Goal: Find specific page/section: Find specific page/section

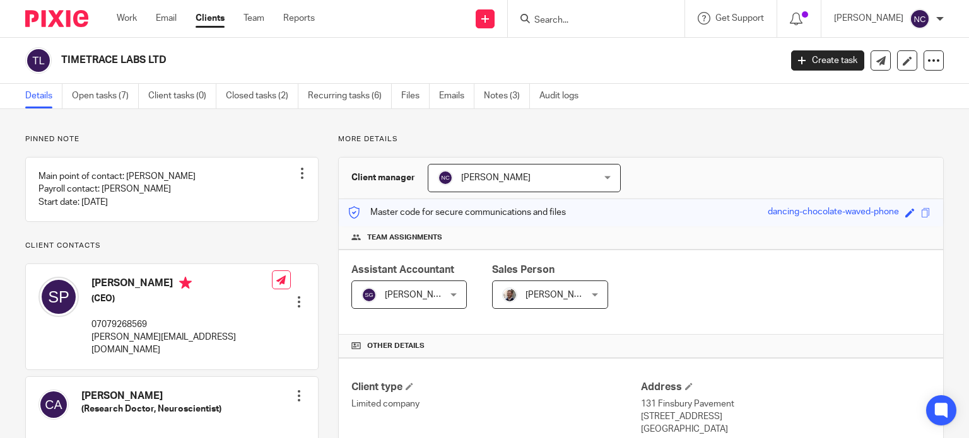
click at [610, 20] on input "Search" at bounding box center [590, 20] width 114 height 11
paste input "SEARCH PARTIES LIMITED"
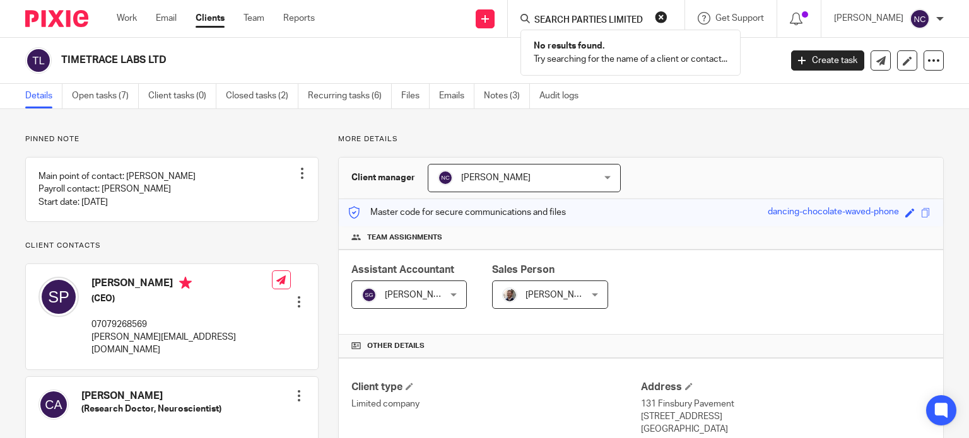
click button "submit" at bounding box center [0, 0] width 0 height 0
click at [612, 17] on input "SEARCH PARTIES LIMITED" at bounding box center [590, 20] width 114 height 11
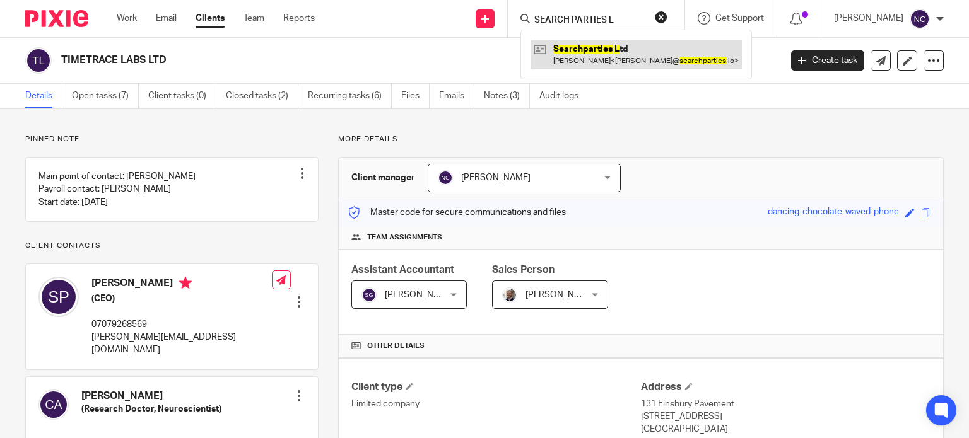
type input "SEARCH PARTIES L"
click at [590, 50] on link at bounding box center [635, 54] width 211 height 29
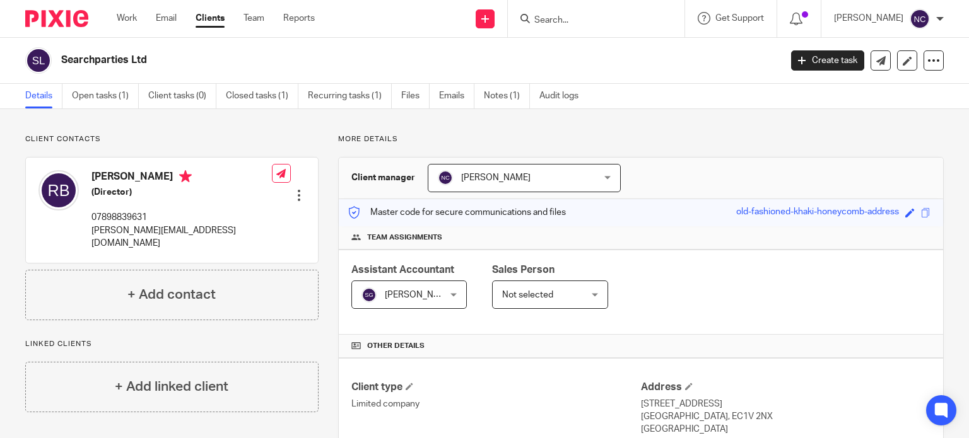
drag, startPoint x: 158, startPoint y: 58, endPoint x: 37, endPoint y: 58, distance: 121.7
click at [37, 58] on div "Searchparties Ltd" at bounding box center [398, 60] width 747 height 26
click at [37, 58] on img at bounding box center [38, 60] width 26 height 26
click at [146, 62] on h2 "Searchparties Ltd" at bounding box center [345, 60] width 569 height 13
drag, startPoint x: 149, startPoint y: 62, endPoint x: 56, endPoint y: 55, distance: 93.0
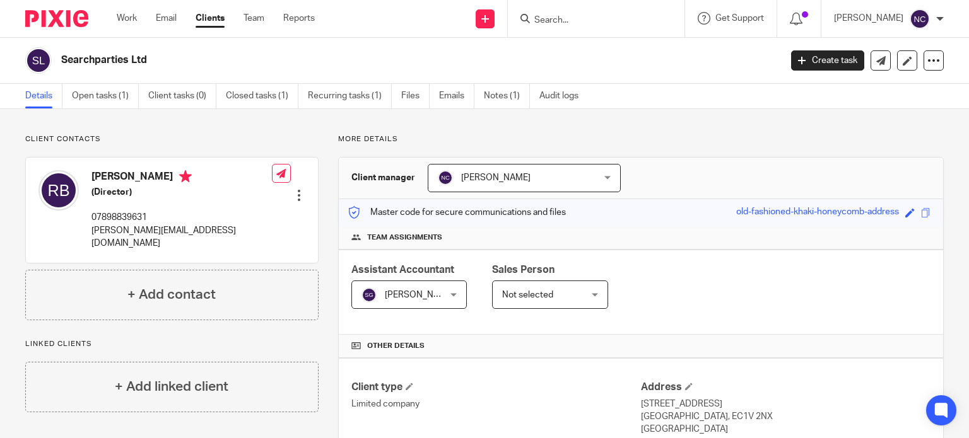
click at [56, 55] on div "Searchparties Ltd" at bounding box center [398, 60] width 747 height 26
copy h2 "Searchparties Ltd"
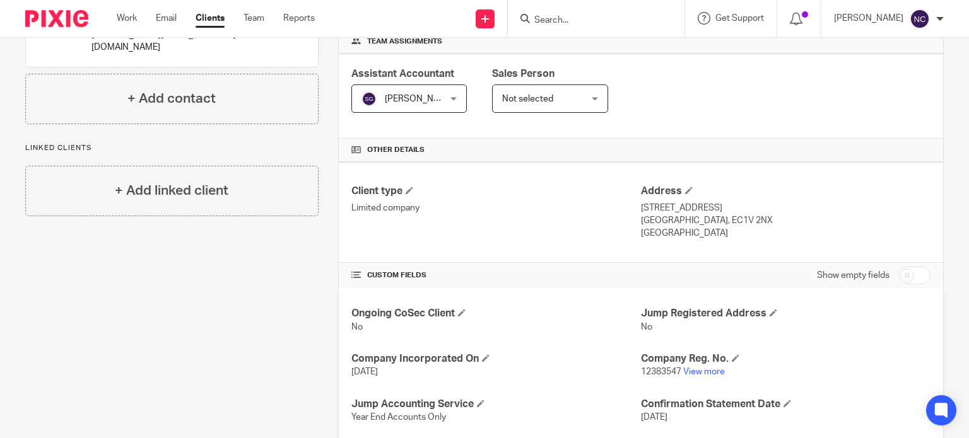
scroll to position [269, 0]
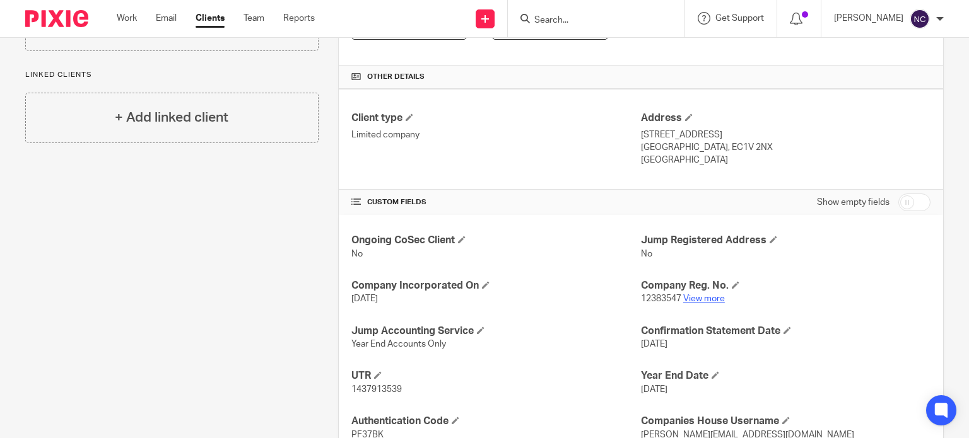
click at [705, 295] on link "View more" at bounding box center [704, 298] width 42 height 9
